Goal: Navigation & Orientation: Understand site structure

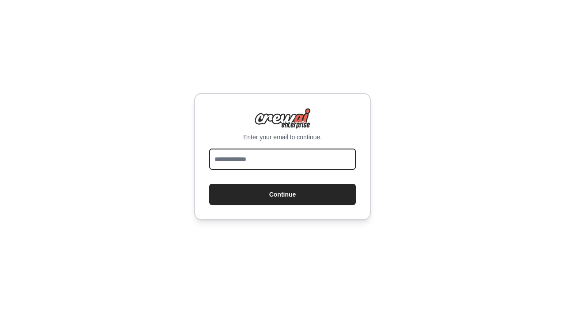
click at [286, 161] on input "email" at bounding box center [282, 159] width 147 height 21
type input "**********"
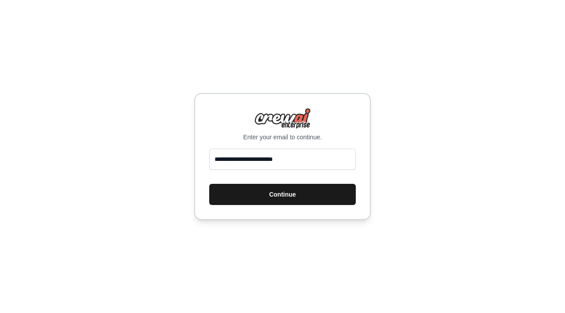
click at [305, 197] on button "Continue" at bounding box center [282, 194] width 147 height 21
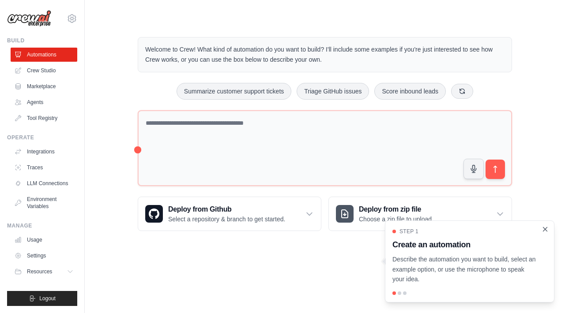
click at [547, 231] on icon "Close walkthrough" at bounding box center [545, 229] width 4 height 4
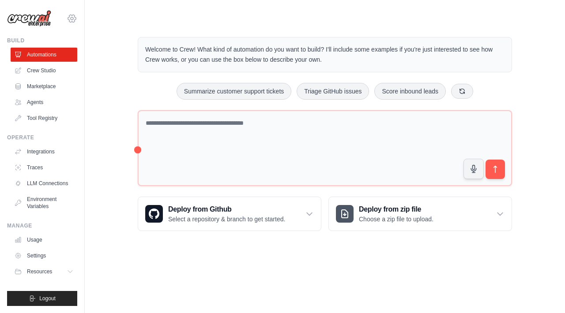
click at [72, 13] on icon at bounding box center [72, 18] width 11 height 11
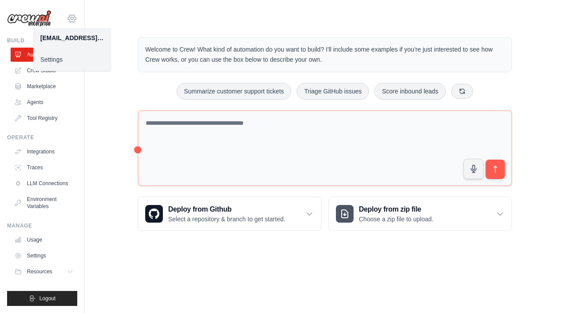
click at [75, 15] on icon at bounding box center [72, 19] width 8 height 8
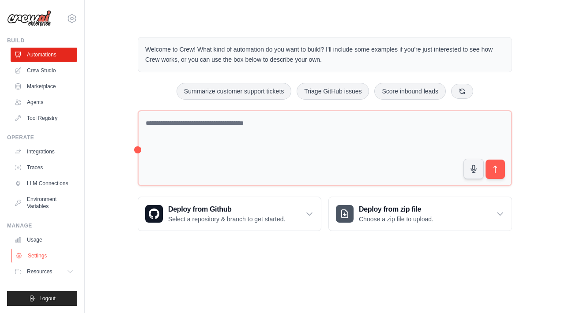
click at [41, 254] on link "Settings" at bounding box center [44, 256] width 67 height 14
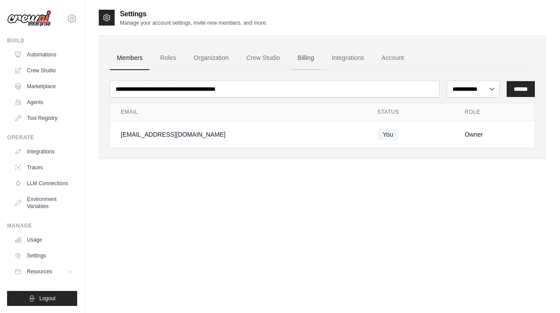
click at [302, 56] on link "Billing" at bounding box center [306, 58] width 30 height 24
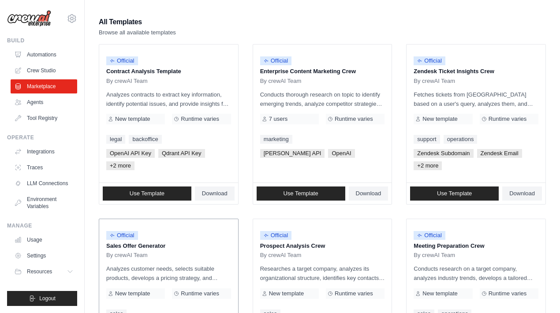
scroll to position [88, 0]
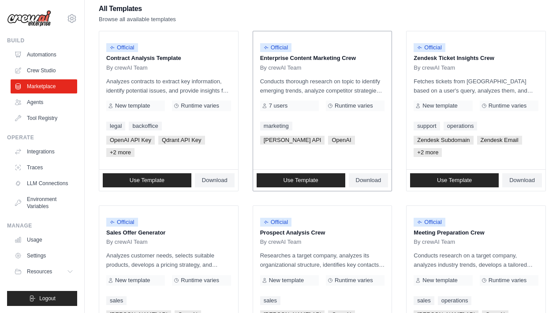
click at [303, 60] on p "Enterprise Content Marketing Crew" at bounding box center [322, 58] width 125 height 9
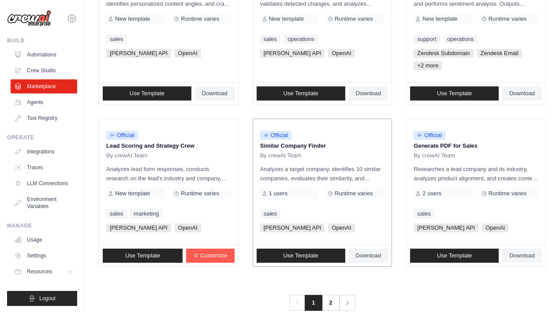
scroll to position [527, 0]
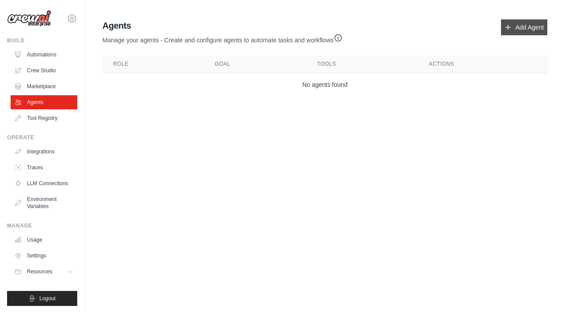
click at [507, 26] on icon at bounding box center [507, 27] width 7 height 7
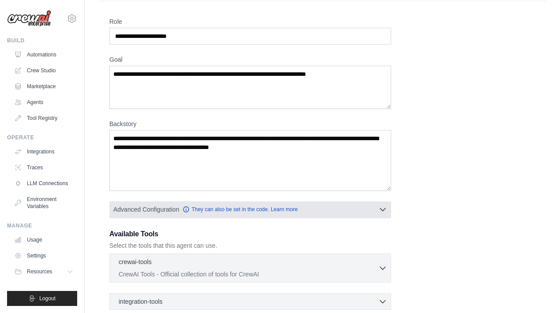
scroll to position [118, 0]
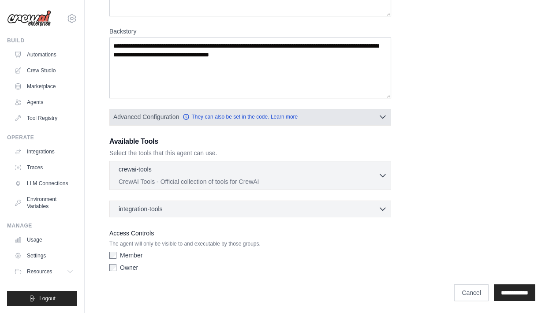
click at [387, 117] on icon "button" at bounding box center [383, 117] width 9 height 9
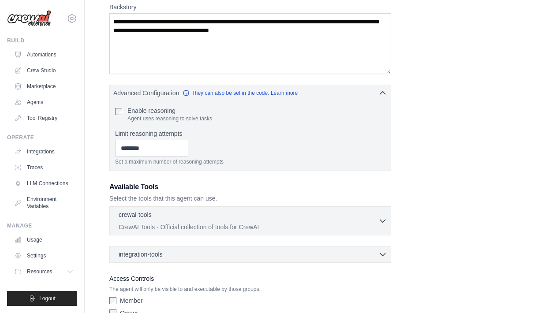
scroll to position [188, 0]
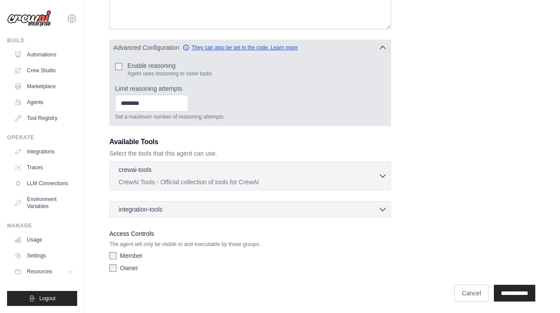
click at [277, 49] on link "They can also be set in the code. Learn more" at bounding box center [240, 47] width 115 height 7
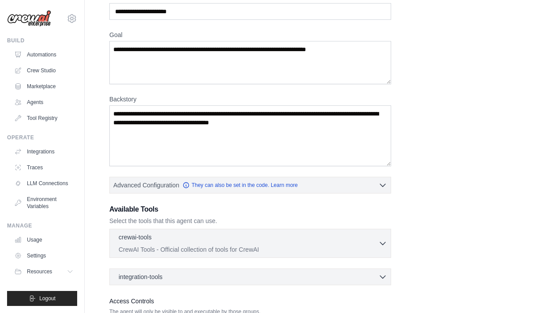
scroll to position [30, 0]
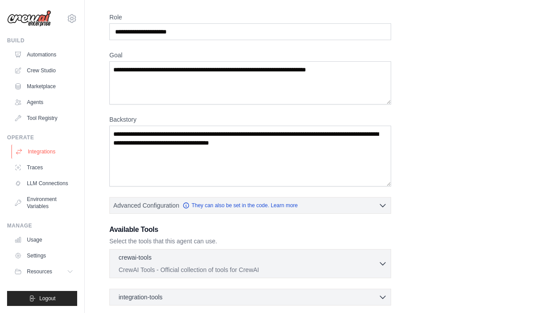
click at [56, 150] on link "Integrations" at bounding box center [44, 152] width 67 height 14
click at [30, 152] on link "Integrations" at bounding box center [44, 152] width 67 height 14
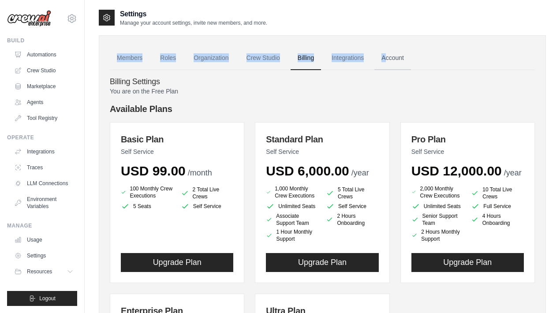
drag, startPoint x: 370, startPoint y: 24, endPoint x: 384, endPoint y: 68, distance: 45.9
click at [384, 68] on div "Settings Manage your account settings, invite new members, and more. Members Ro…" at bounding box center [322, 260] width 447 height 502
click at [506, 46] on div "Members Roles Organization Crew Studio Billing Integrations Account Billing Set…" at bounding box center [322, 266] width 447 height 462
click at [56, 184] on link "LLM Connections" at bounding box center [44, 184] width 67 height 14
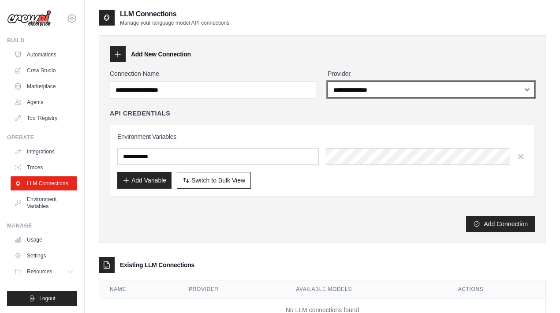
click at [366, 94] on select "**********" at bounding box center [431, 90] width 207 height 16
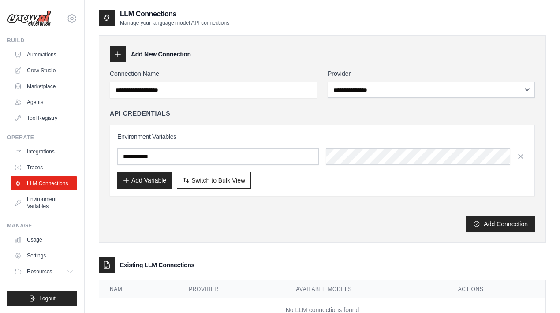
click at [253, 52] on div "Add New Connection" at bounding box center [322, 54] width 425 height 16
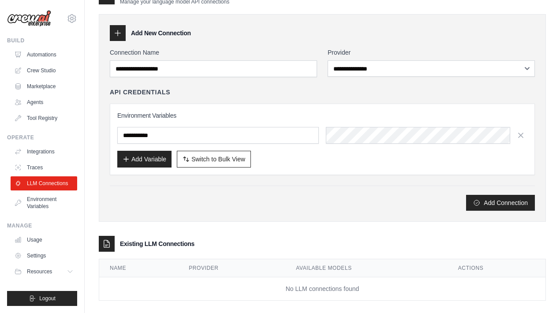
scroll to position [30, 0]
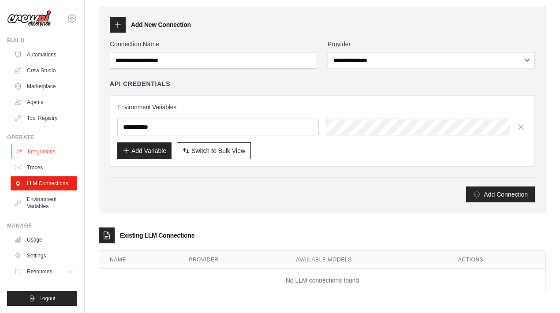
click at [52, 152] on link "Integrations" at bounding box center [44, 152] width 67 height 14
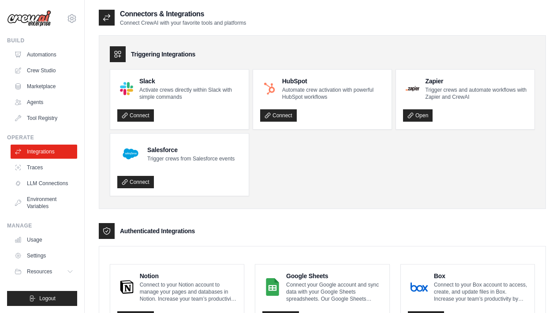
click at [352, 196] on div "Triggering Integrations Slack Activate crews directly within Slack with simple …" at bounding box center [322, 122] width 447 height 174
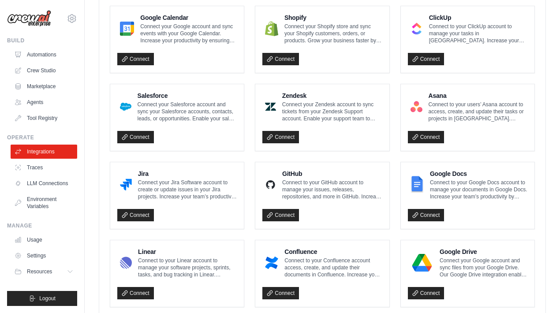
scroll to position [513, 0]
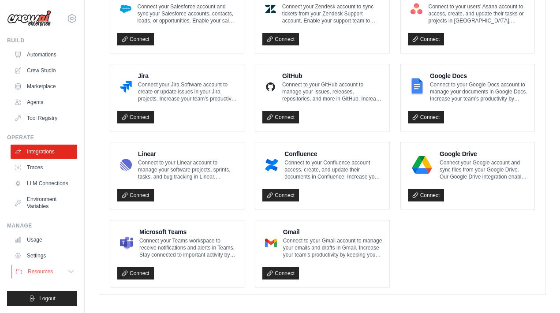
click at [72, 271] on icon at bounding box center [71, 272] width 4 height 2
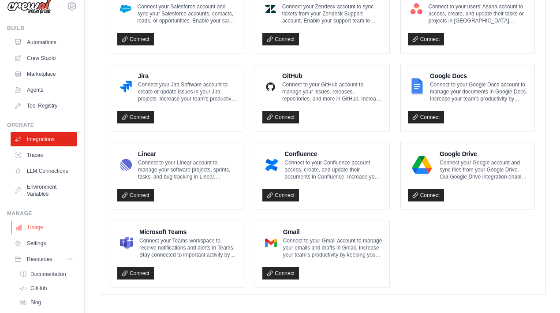
scroll to position [53, 0]
